Goal: Information Seeking & Learning: Learn about a topic

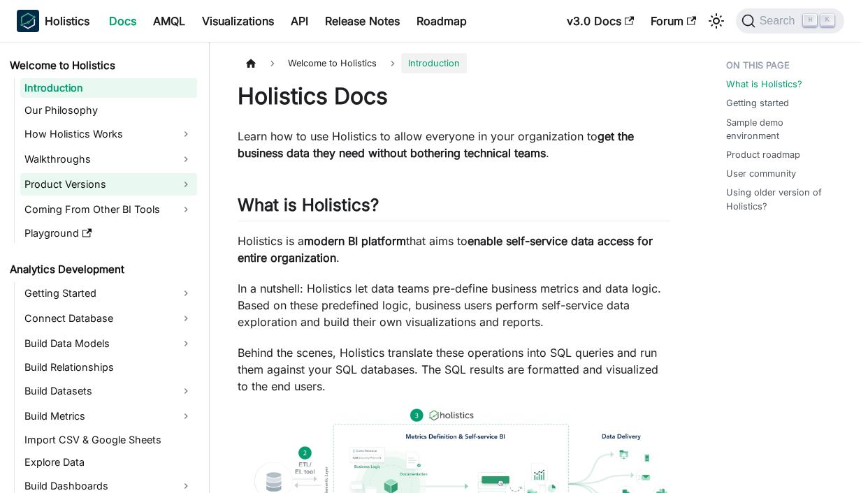
click at [128, 180] on link "Product Versions" at bounding box center [108, 184] width 177 height 22
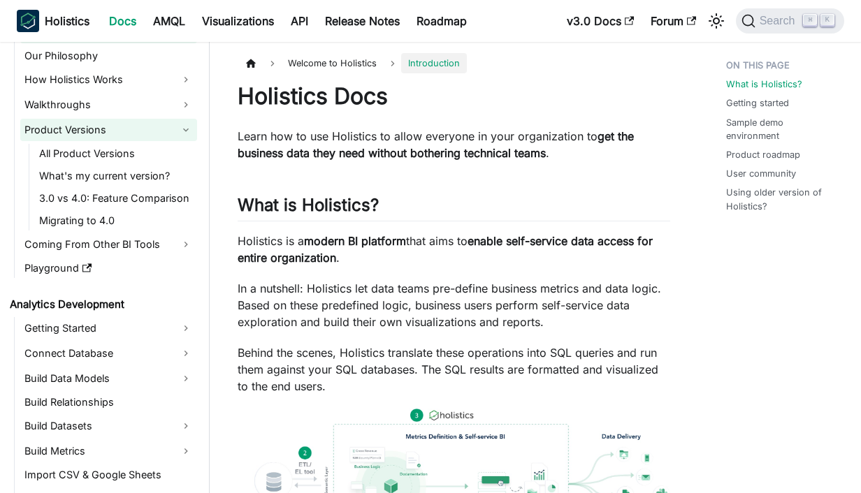
scroll to position [104, 0]
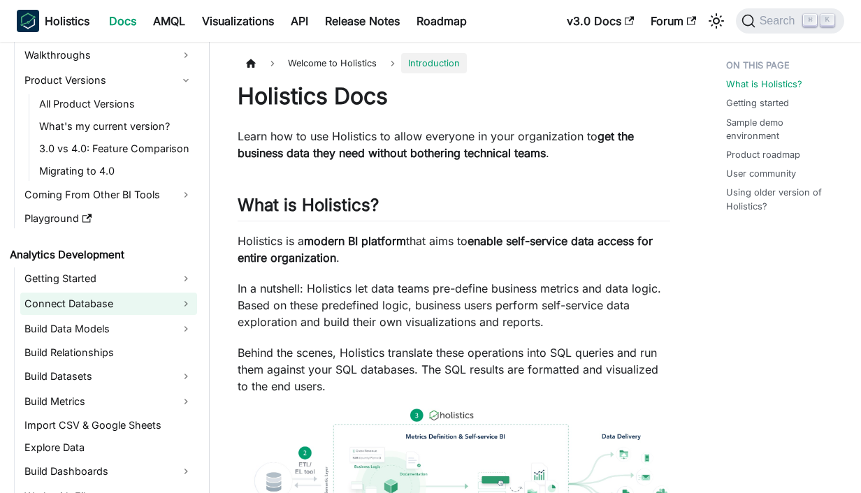
click at [89, 299] on link "Connect Database" at bounding box center [108, 304] width 177 height 22
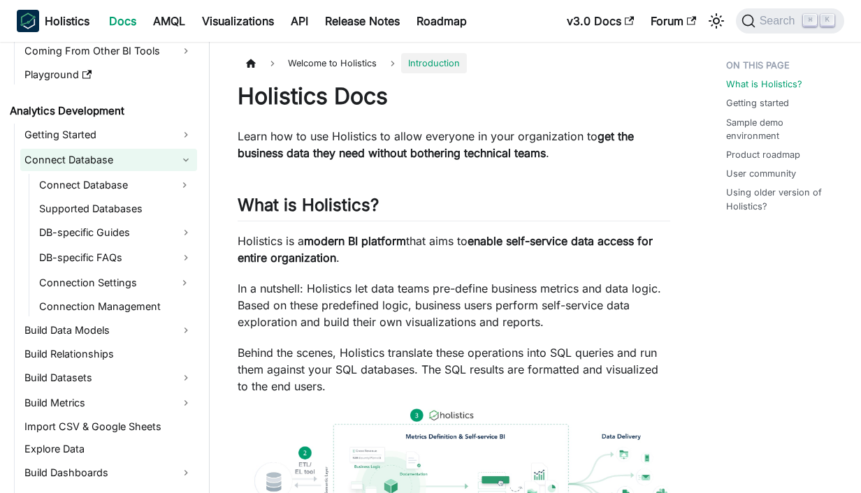
scroll to position [267, 0]
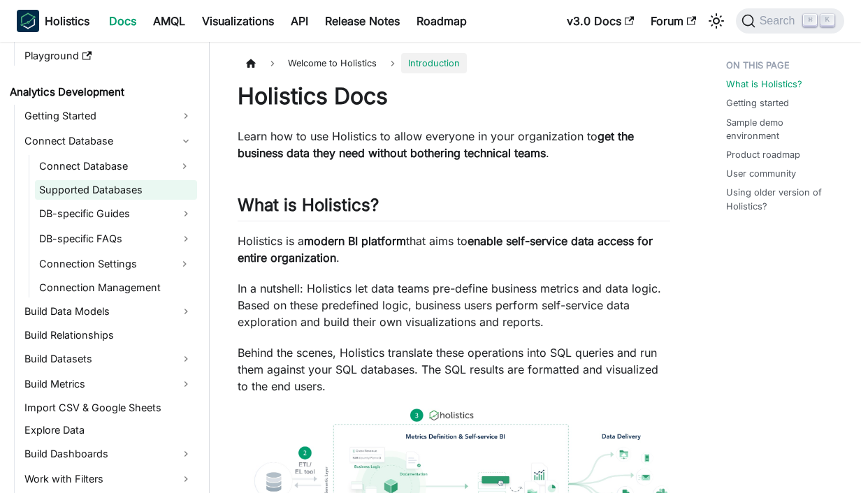
click at [104, 194] on link "Supported Databases" at bounding box center [116, 190] width 162 height 20
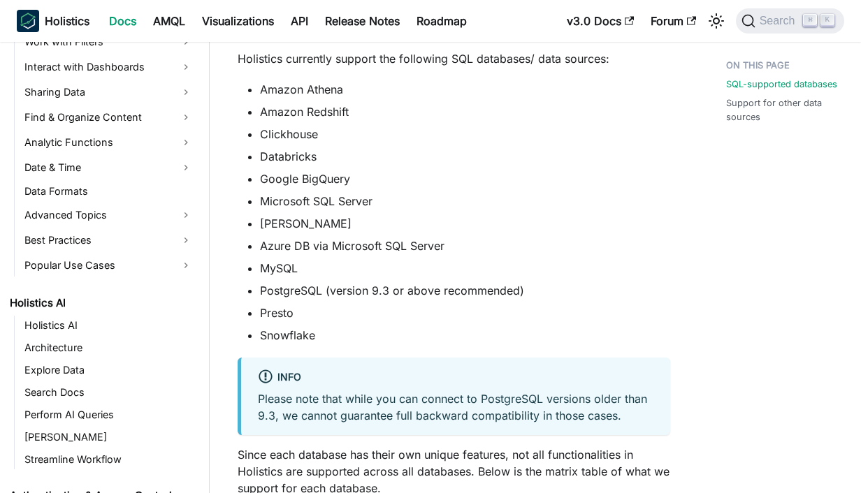
scroll to position [721, 0]
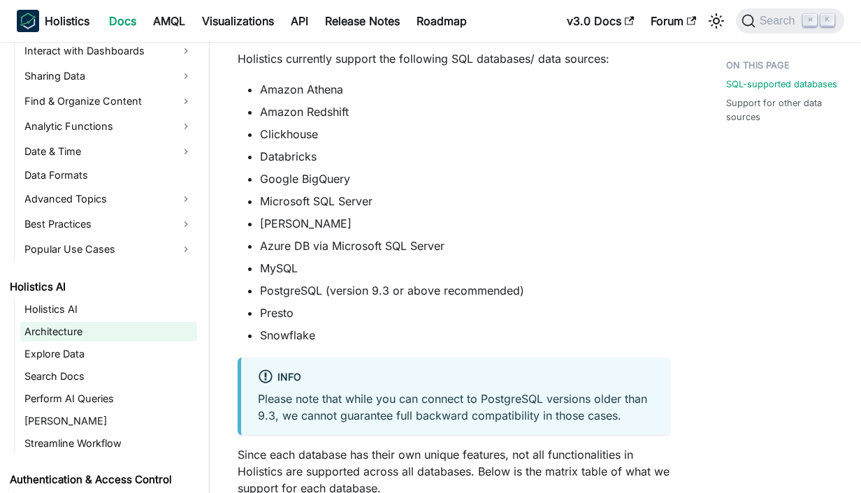
click at [60, 335] on link "Architecture" at bounding box center [108, 332] width 177 height 20
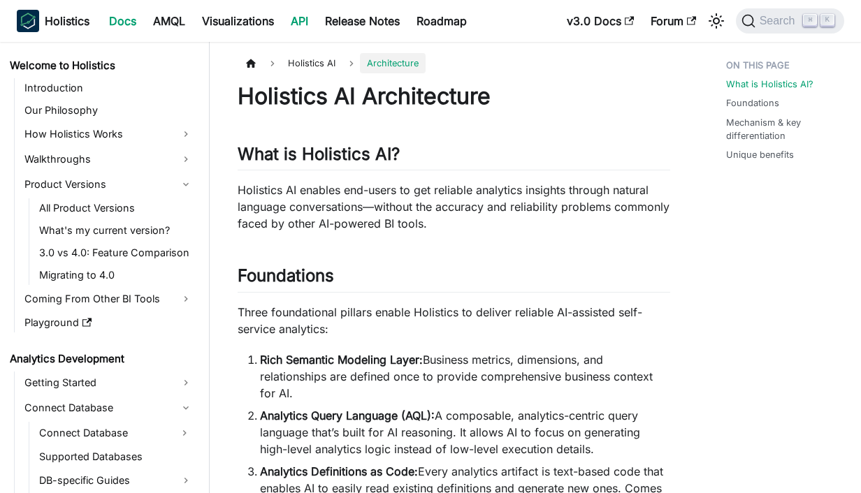
click at [287, 18] on link "API" at bounding box center [299, 21] width 34 height 22
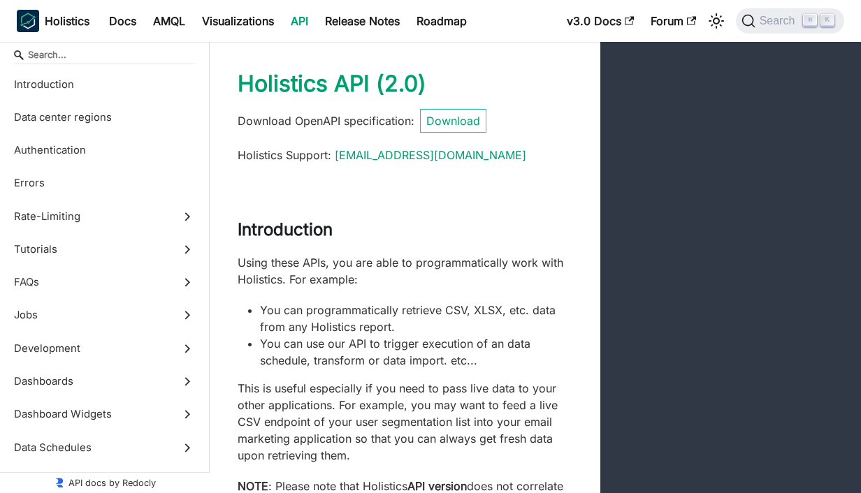
click at [122, 51] on input "Search" at bounding box center [104, 54] width 181 height 19
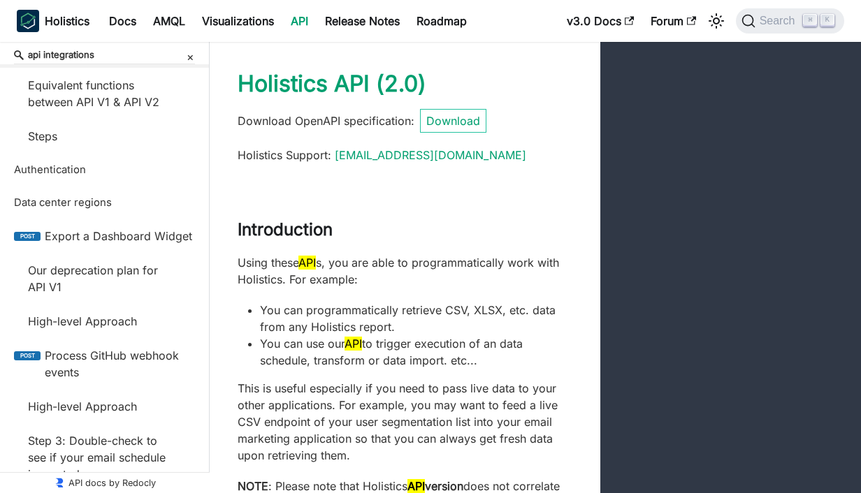
type input "api integrations"
click at [194, 56] on icon "×" at bounding box center [190, 56] width 7 height 22
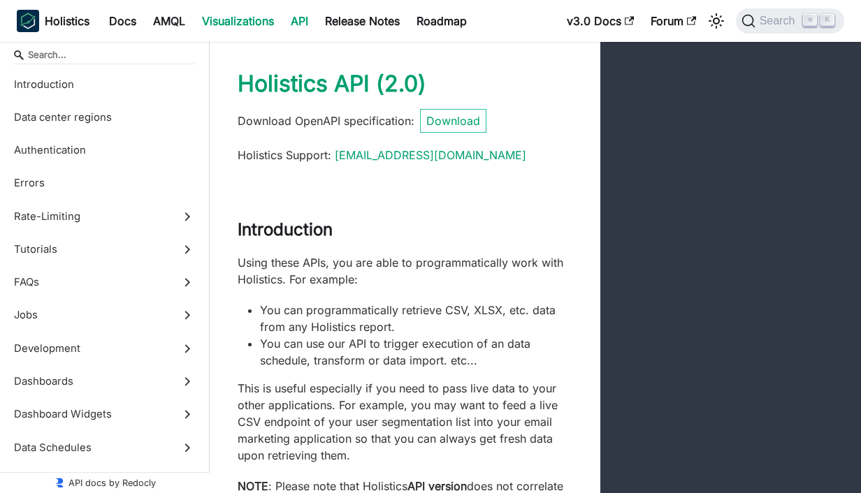
click at [226, 22] on link "Visualizations" at bounding box center [238, 21] width 89 height 22
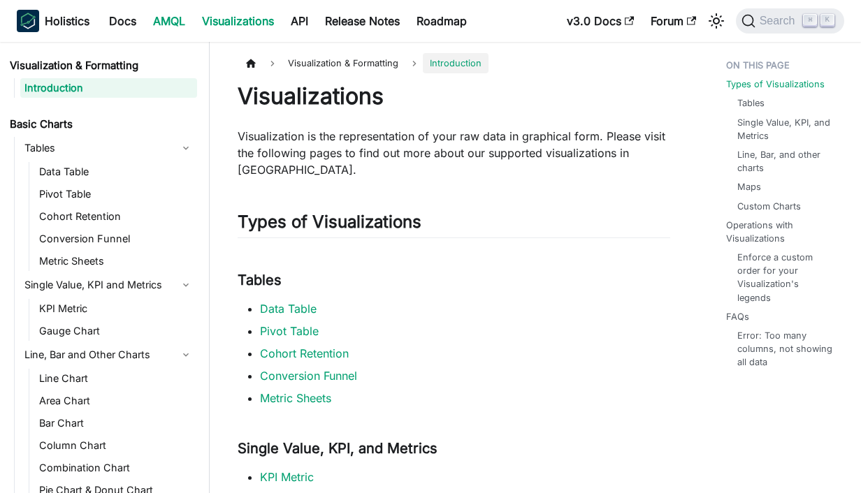
click at [168, 22] on link "AMQL" at bounding box center [169, 21] width 49 height 22
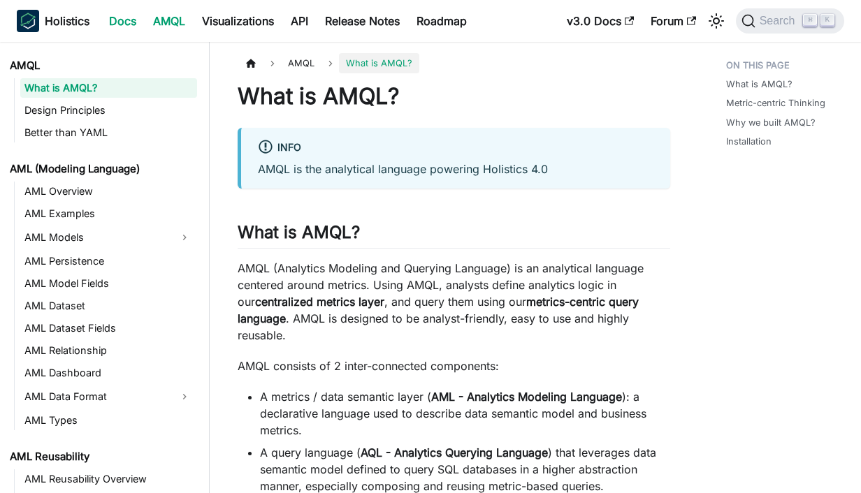
click at [124, 22] on link "Docs" at bounding box center [123, 21] width 44 height 22
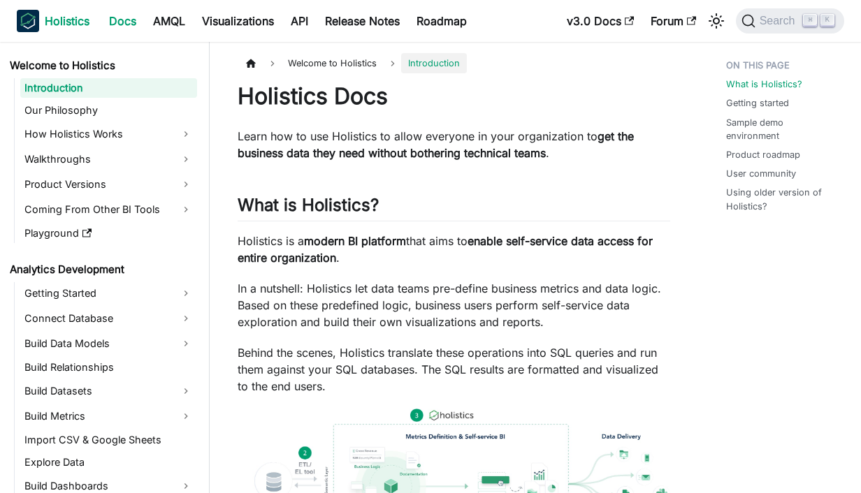
click at [69, 24] on b "Holistics" at bounding box center [67, 21] width 45 height 17
